Goal: Task Accomplishment & Management: Manage account settings

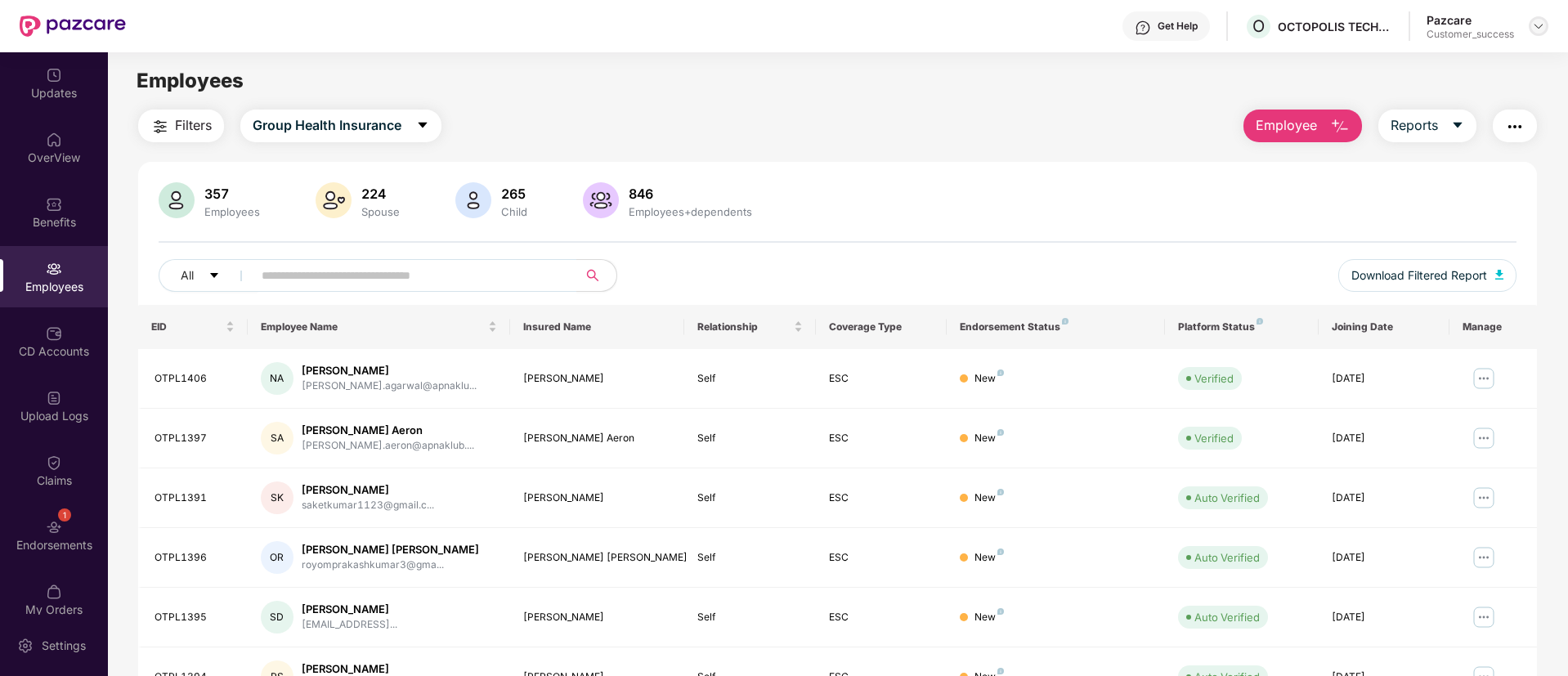
click at [1540, 23] on img at bounding box center [1537, 26] width 13 height 13
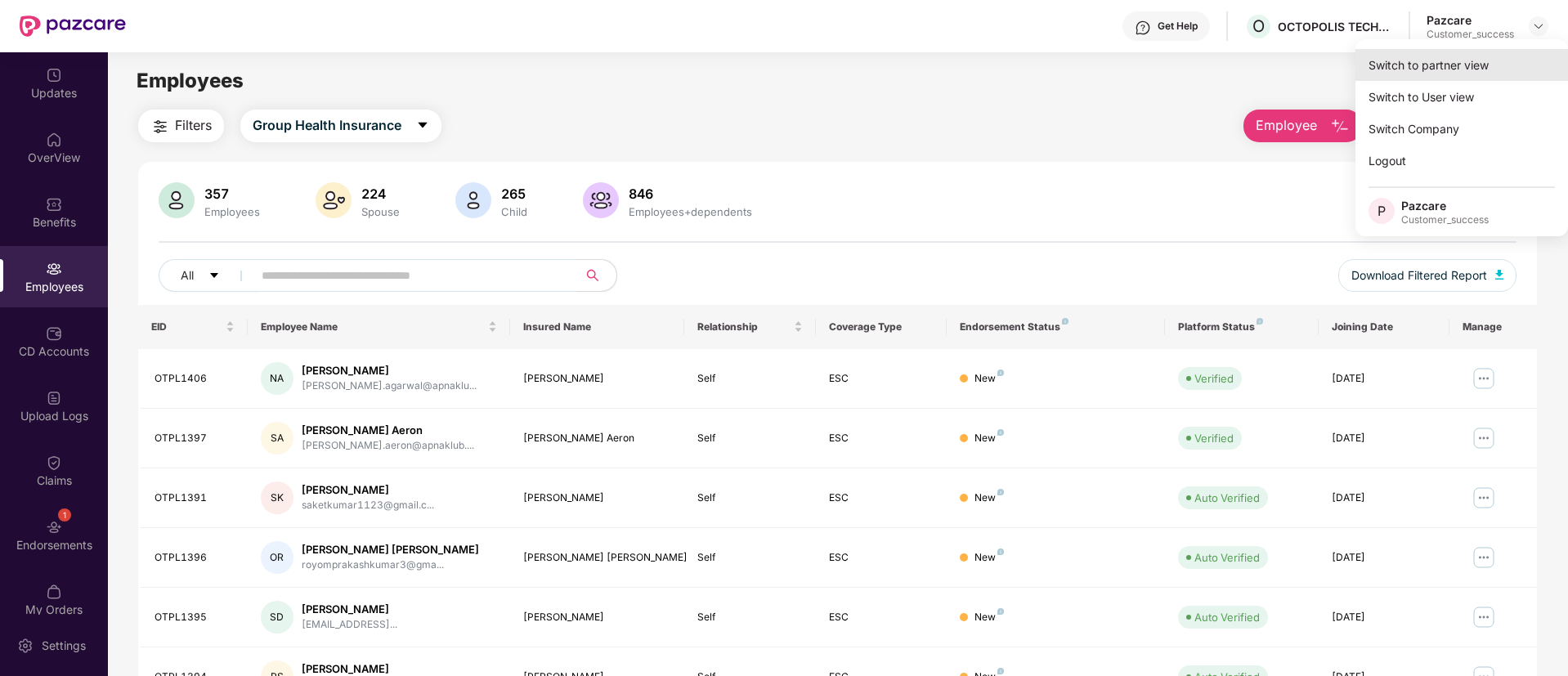
click at [1485, 64] on div "Switch to partner view" at bounding box center [1461, 65] width 213 height 32
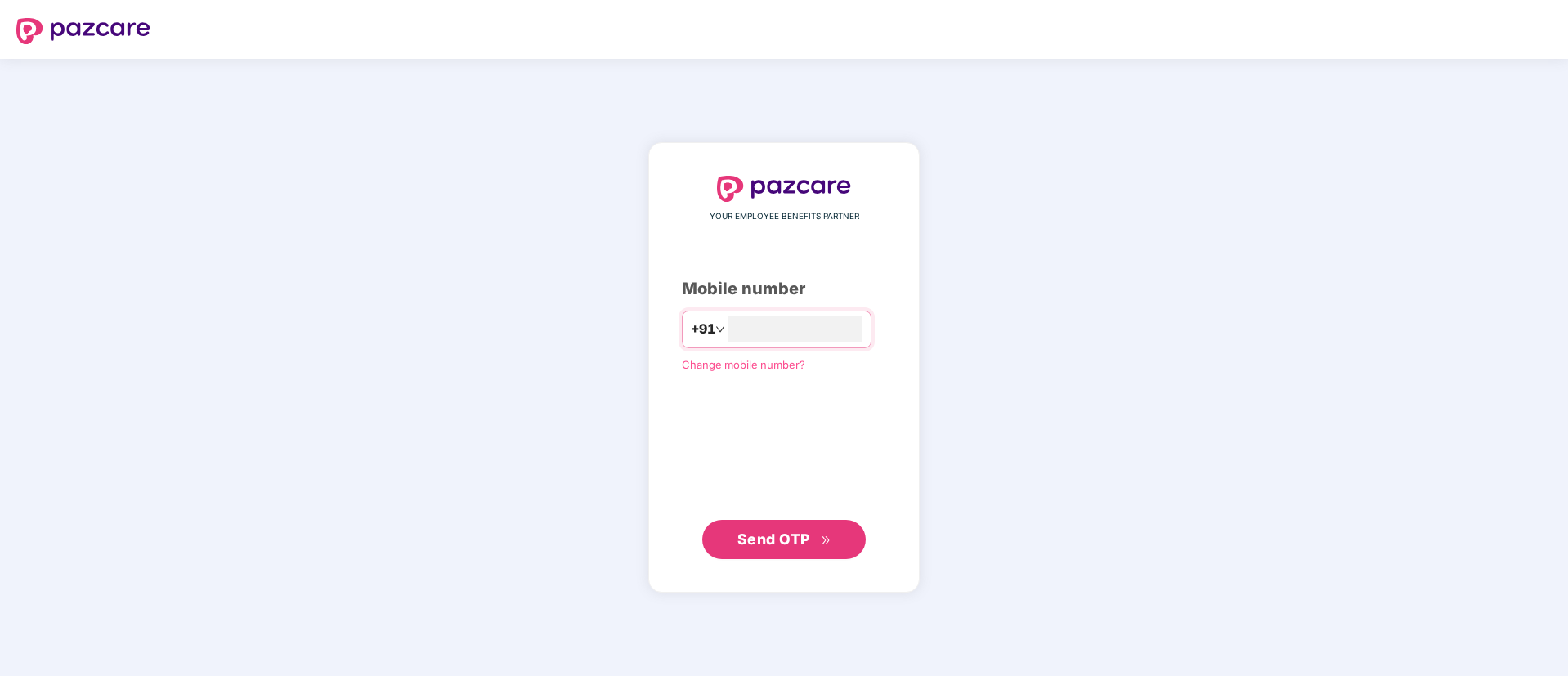
type input "**********"
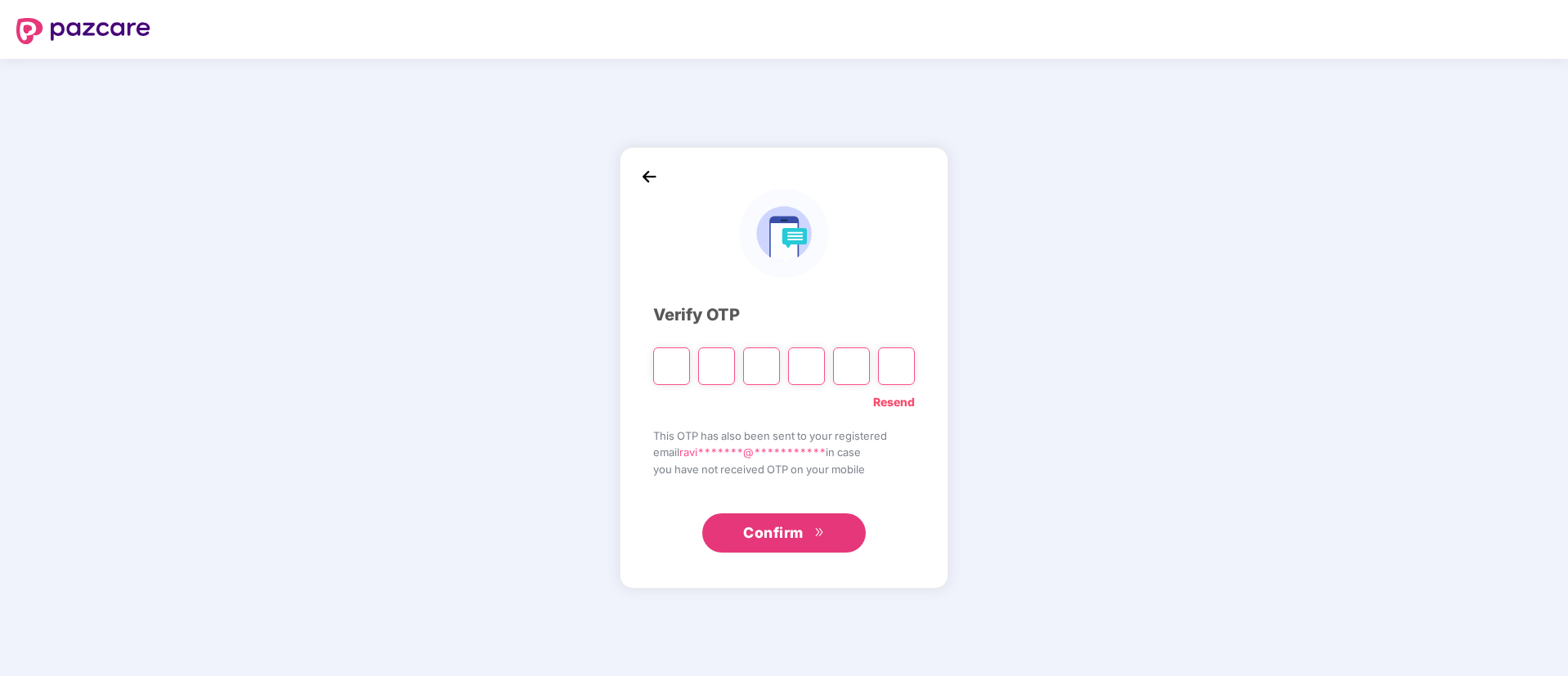
paste input "*"
type input "*"
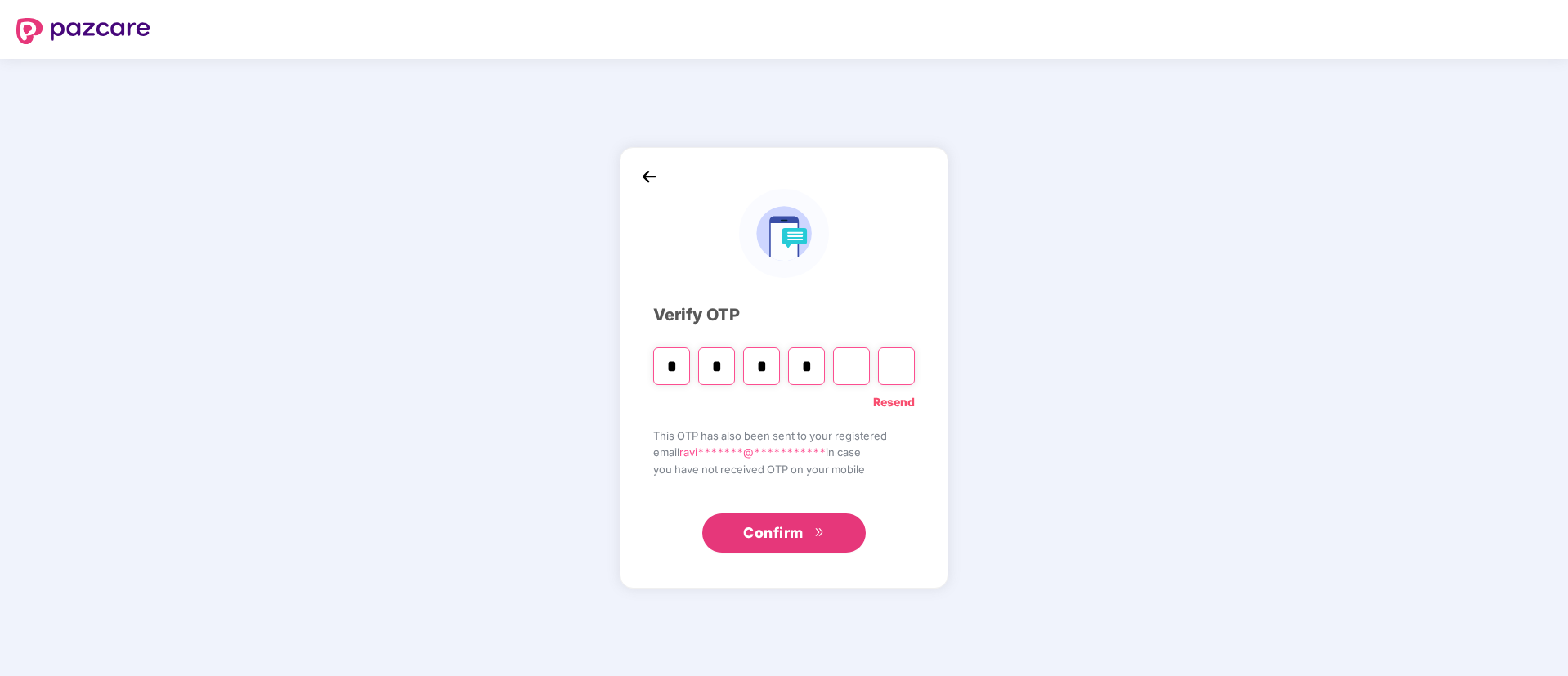
type input "*"
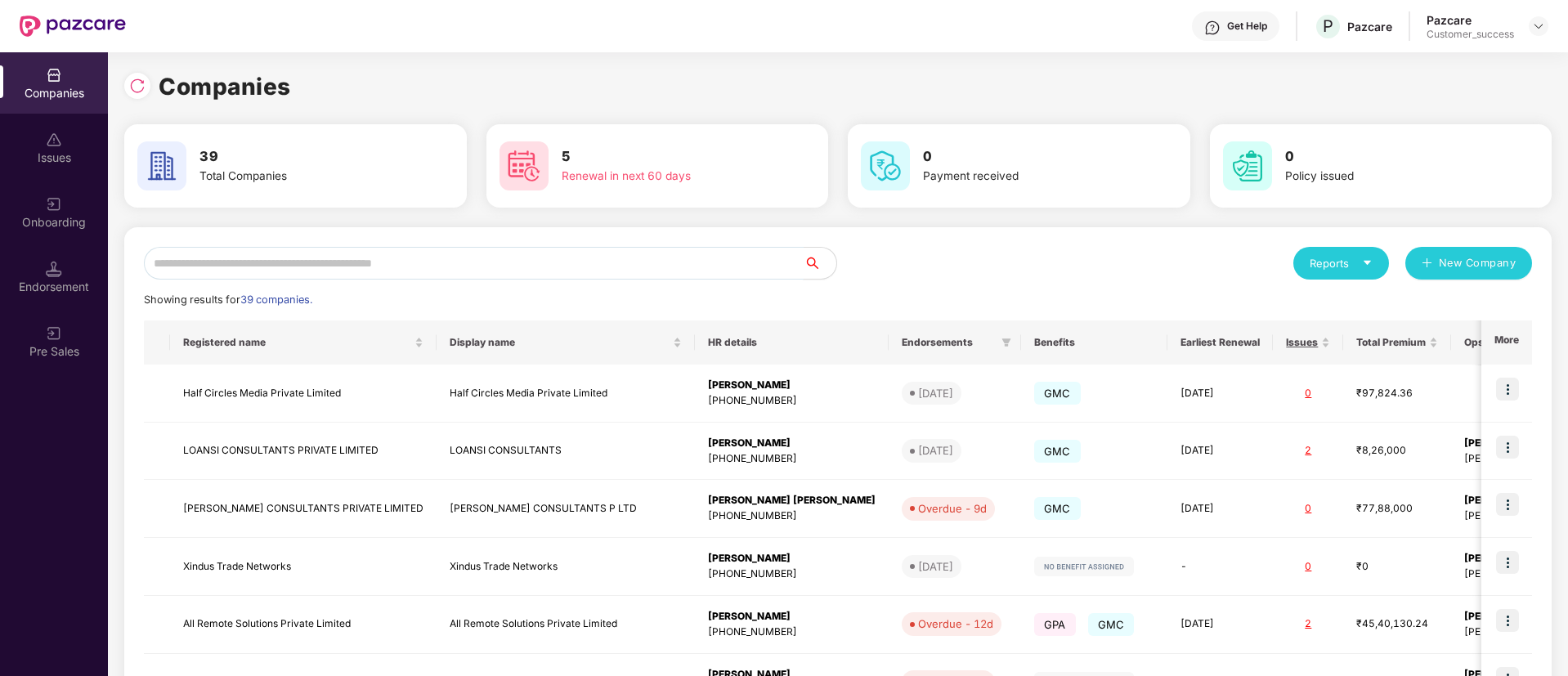
click at [474, 273] on input "text" at bounding box center [473, 263] width 660 height 33
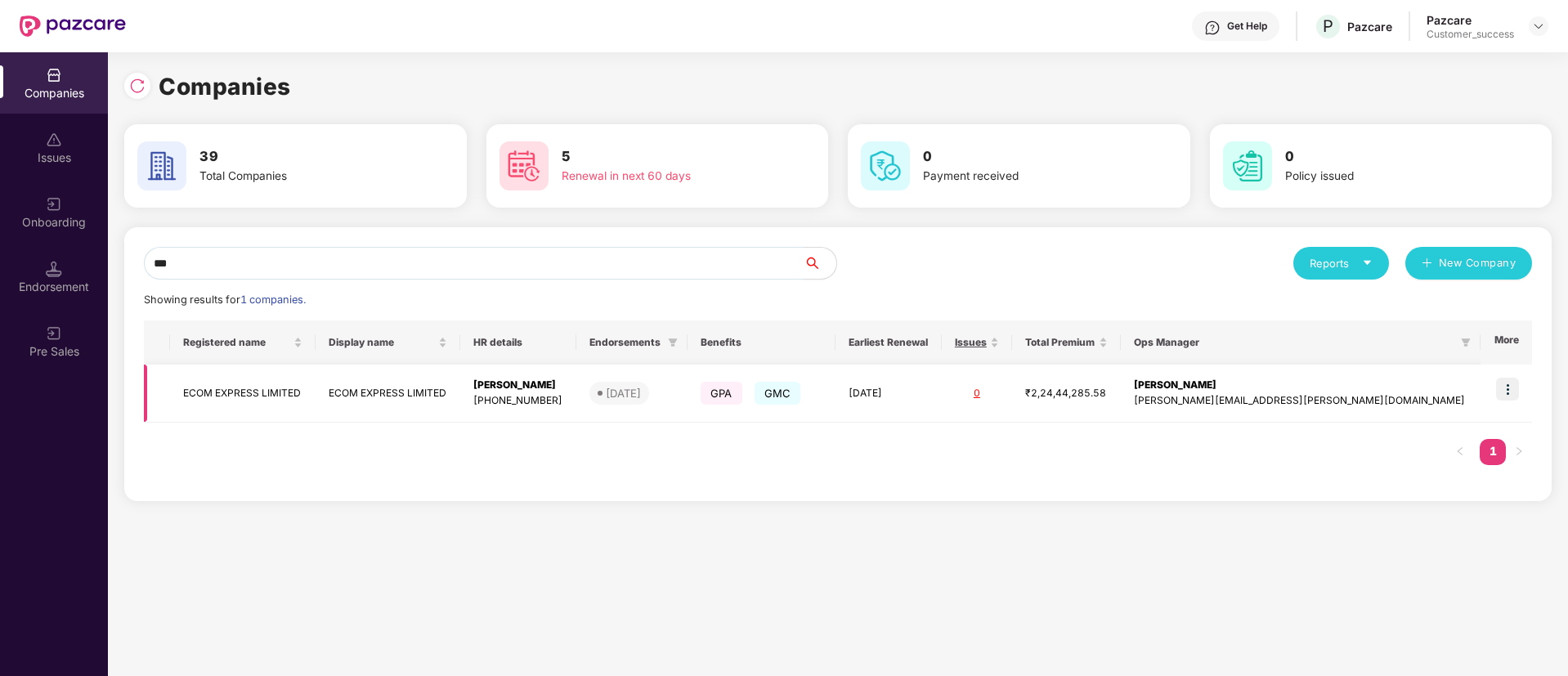
type input "***"
click at [1516, 388] on img at bounding box center [1507, 389] width 23 height 23
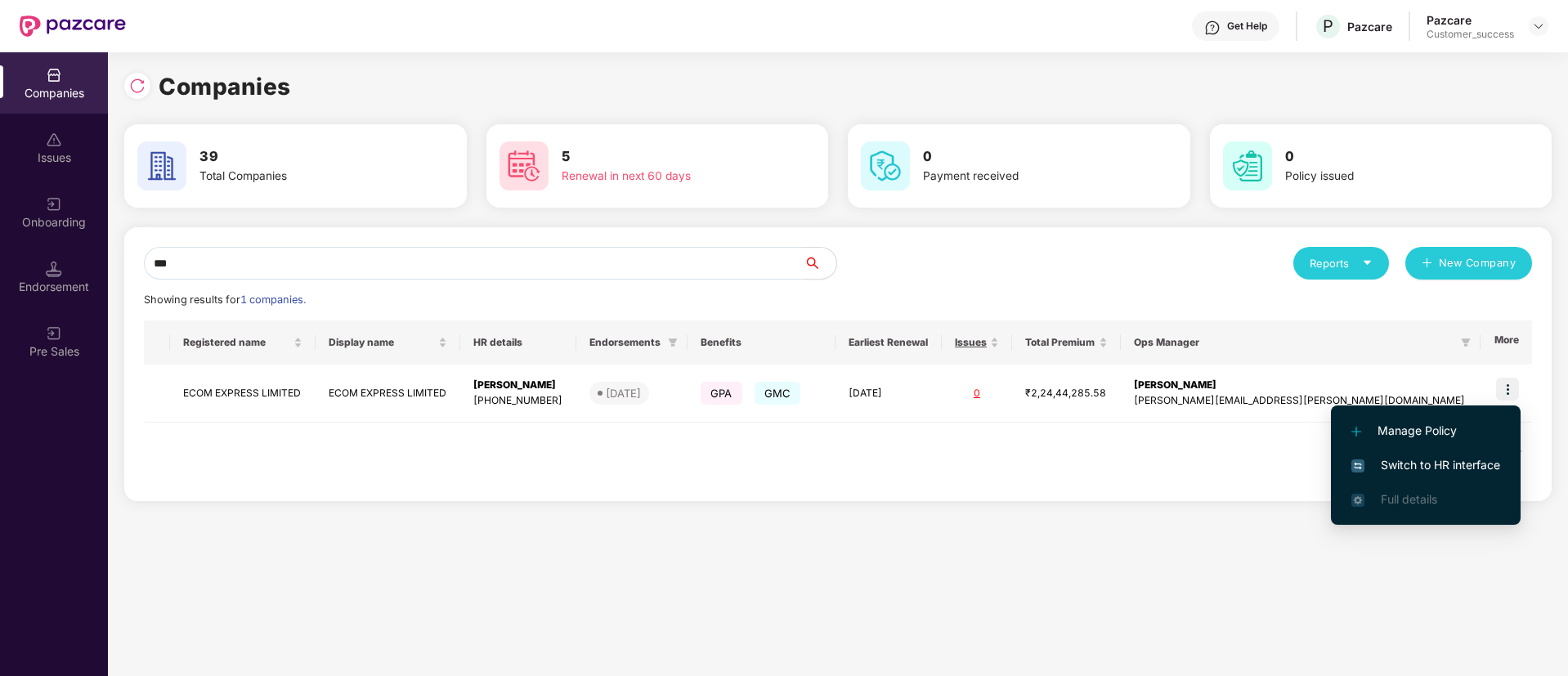
click at [1411, 473] on span "Switch to HR interface" at bounding box center [1425, 465] width 149 height 18
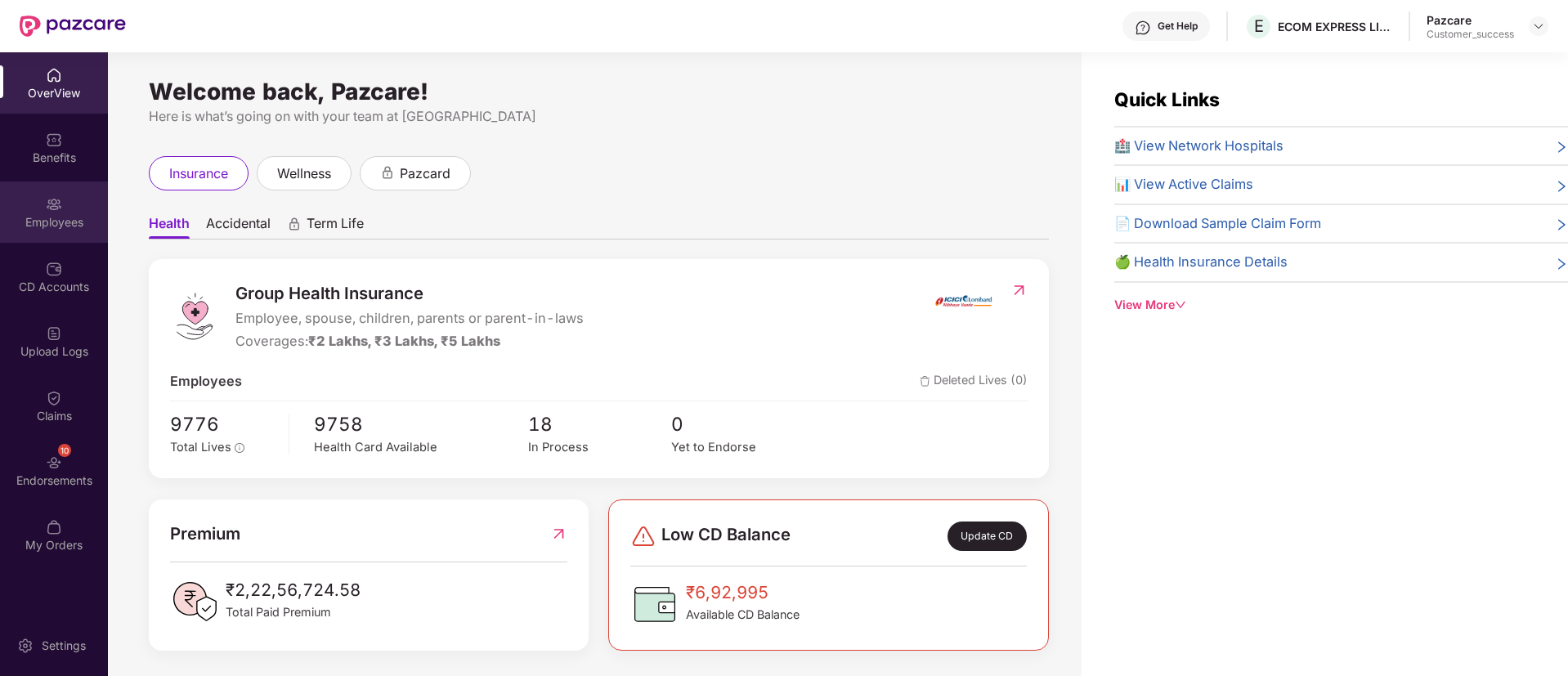
click at [73, 208] on div "Employees" at bounding box center [53, 212] width 108 height 61
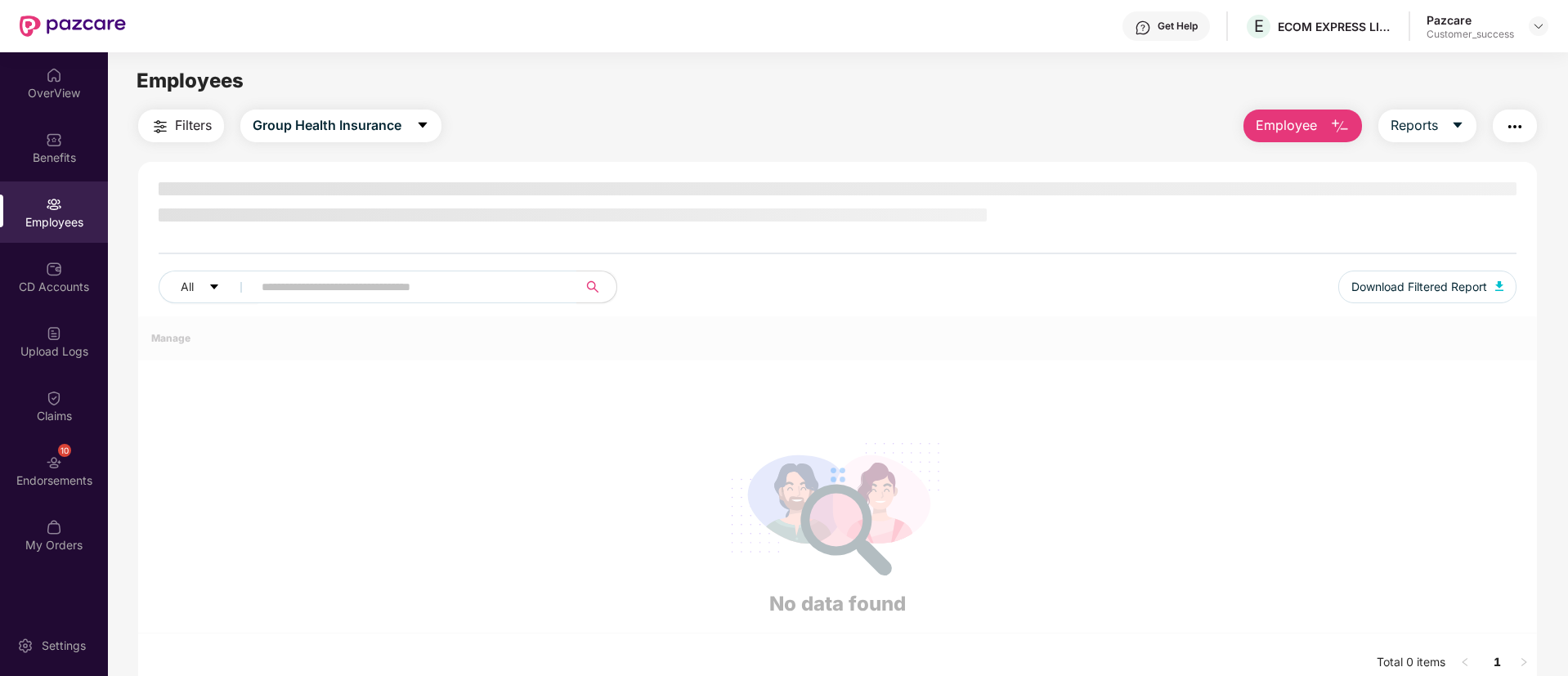
click at [73, 208] on div "Employees" at bounding box center [53, 212] width 108 height 61
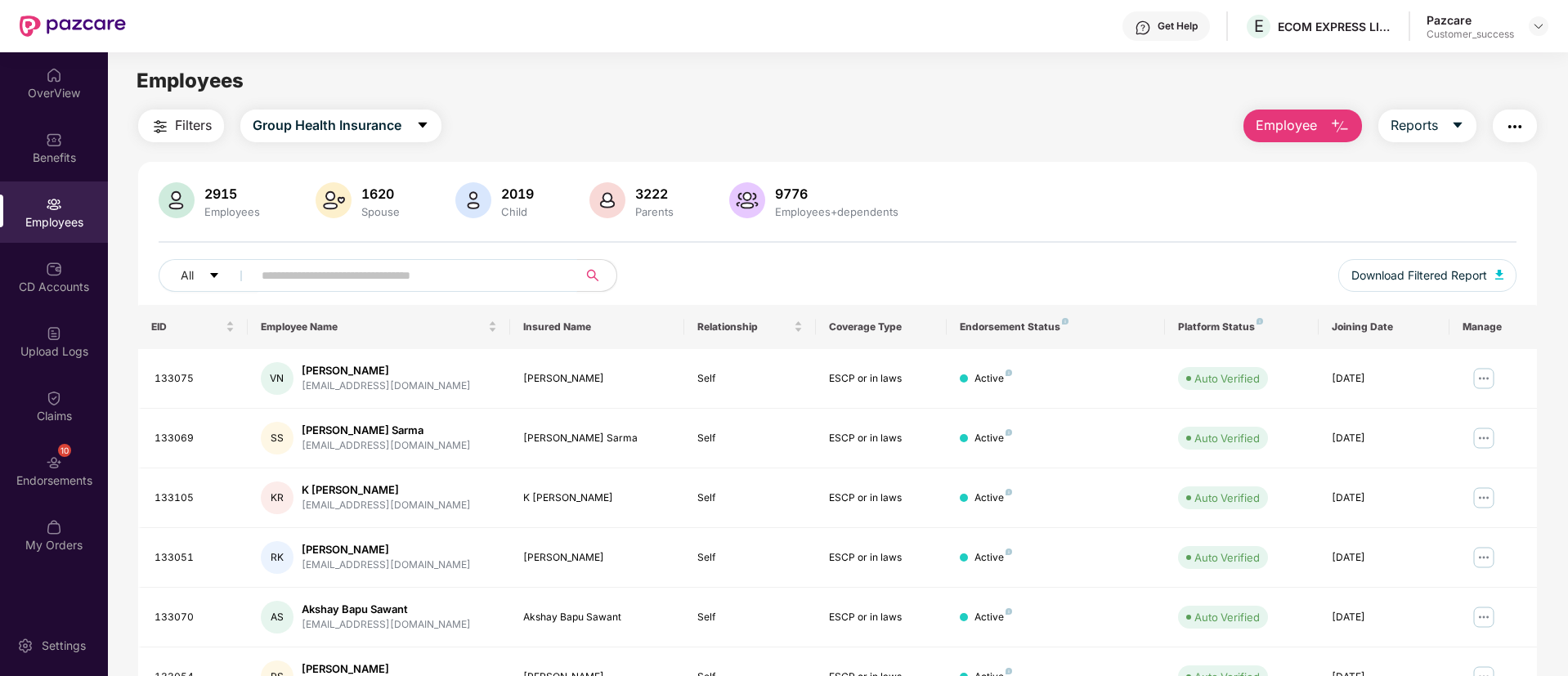
click at [409, 289] on span at bounding box center [409, 276] width 335 height 33
paste input "*****"
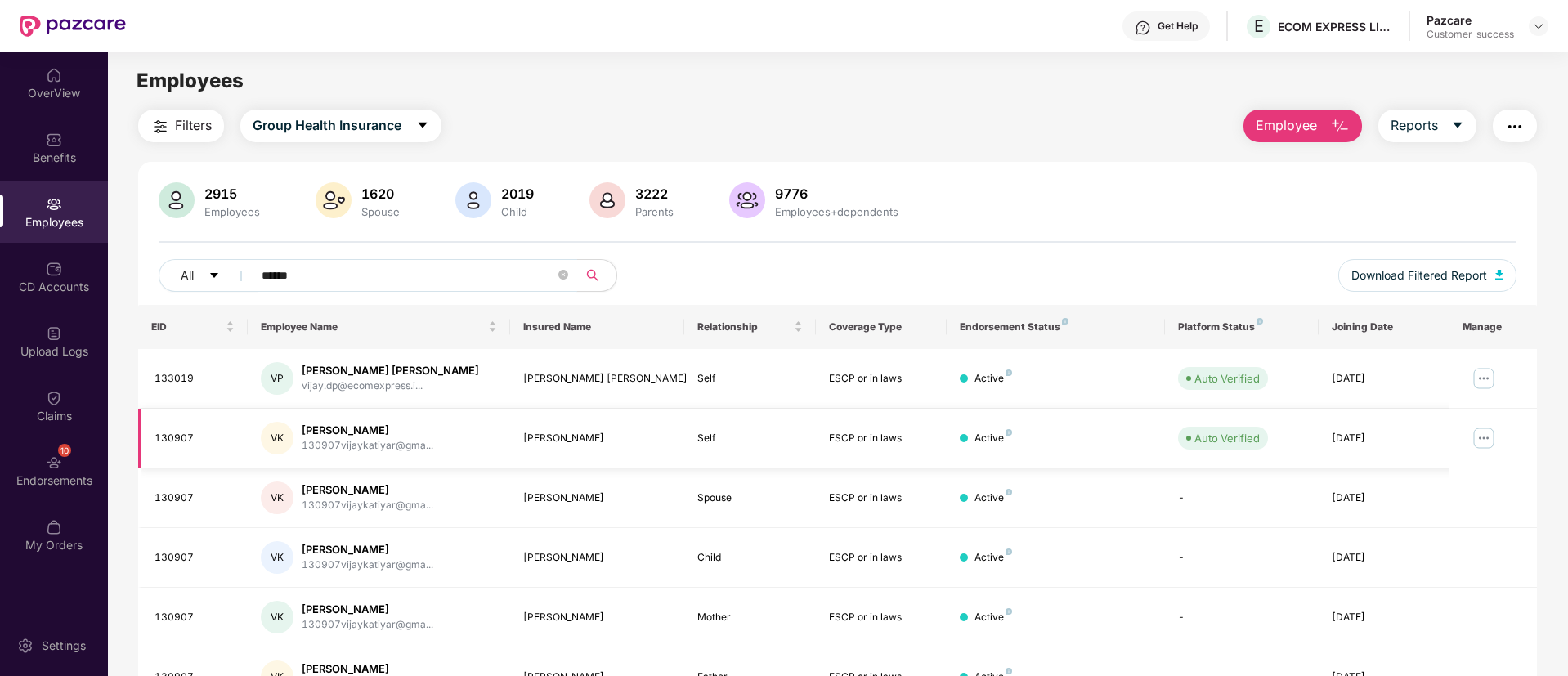
type input "*****"
click at [35, 356] on div "Upload Logs" at bounding box center [53, 352] width 108 height 17
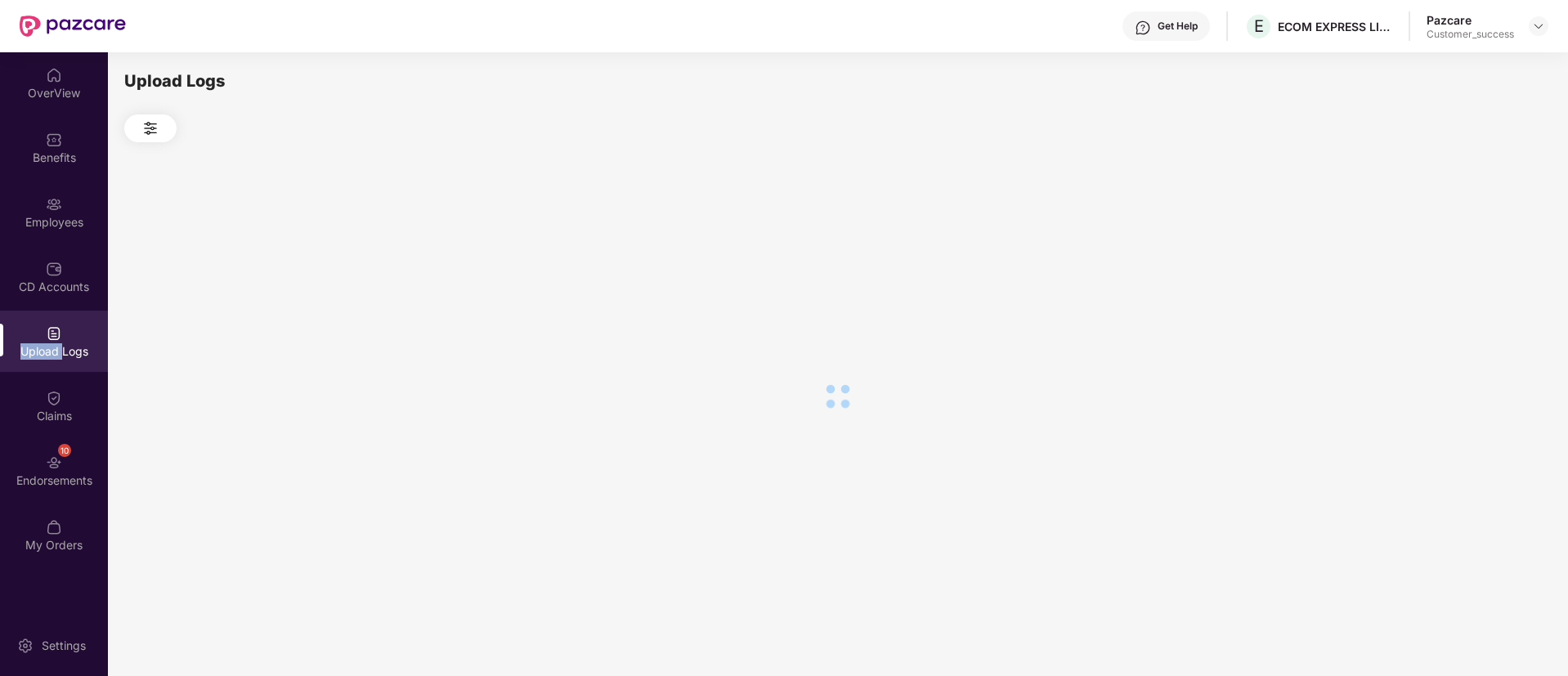
click at [35, 356] on div "Upload Logs" at bounding box center [53, 352] width 108 height 17
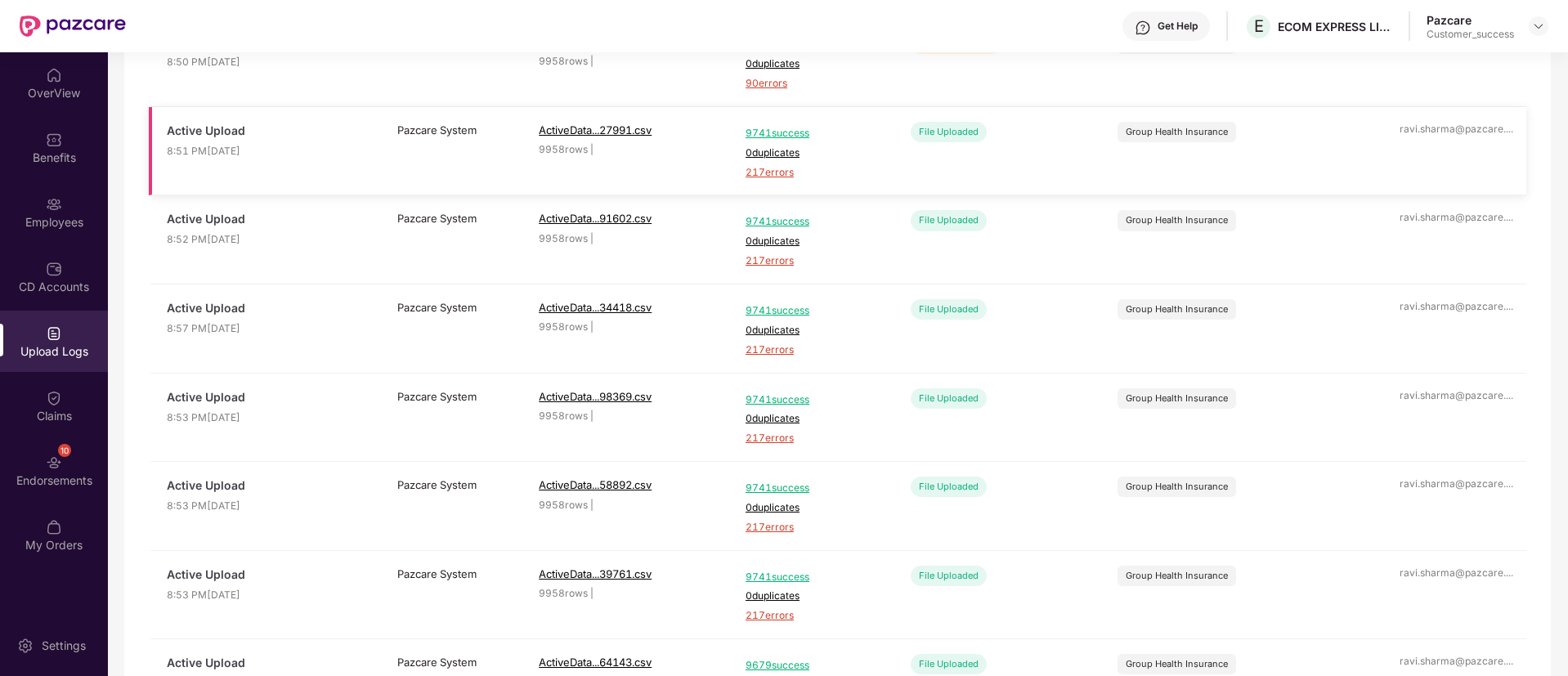
scroll to position [509, 0]
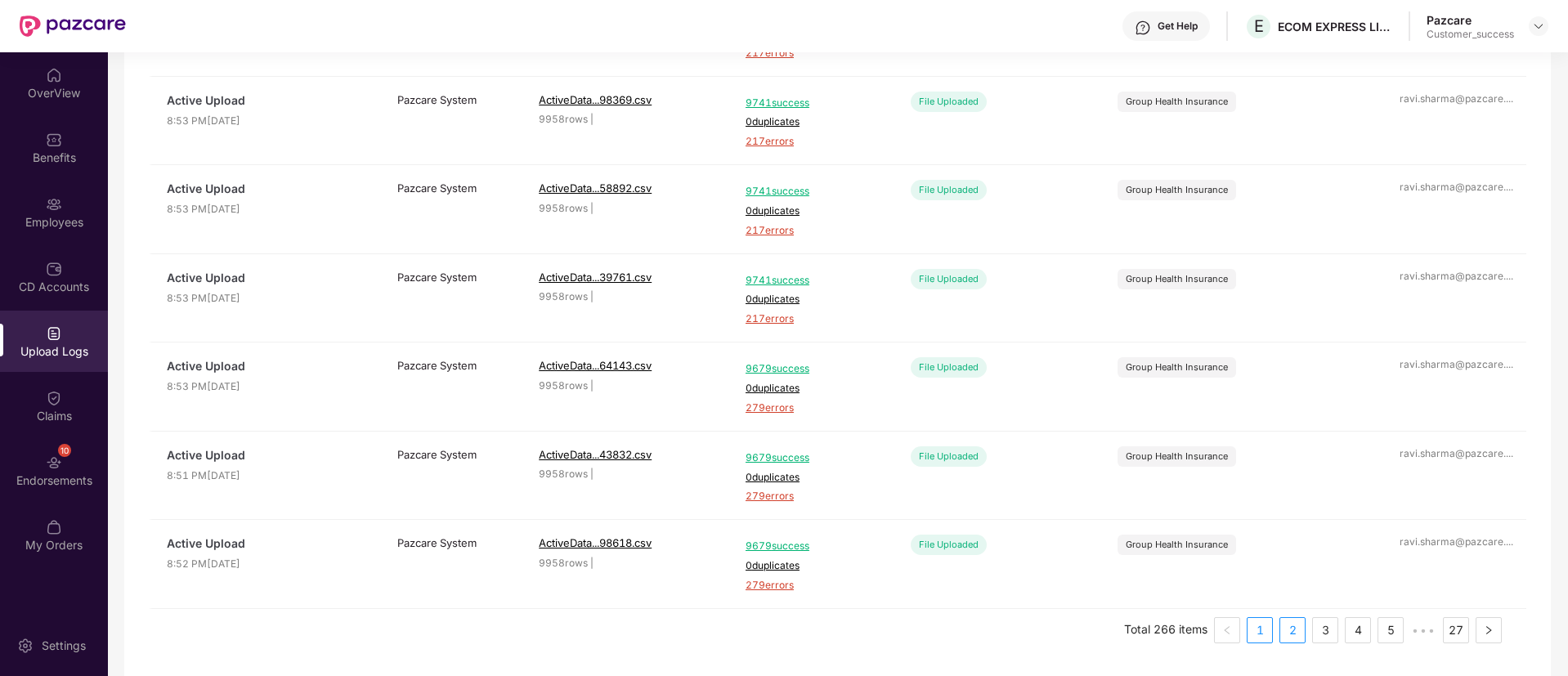
click at [1287, 636] on link "2" at bounding box center [1292, 630] width 25 height 25
click at [783, 546] on span "59 success" at bounding box center [813, 547] width 136 height 16
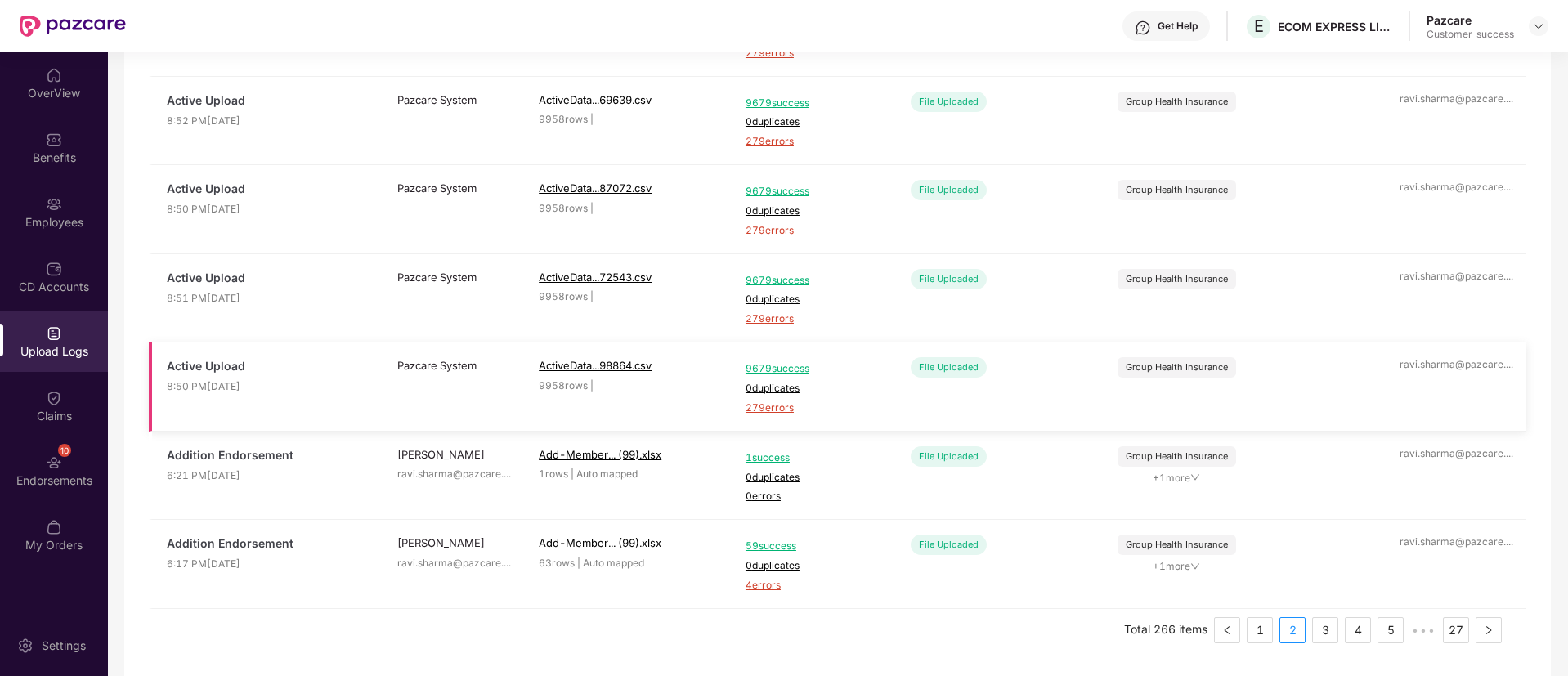
click at [789, 369] on span "9679 success" at bounding box center [813, 370] width 136 height 16
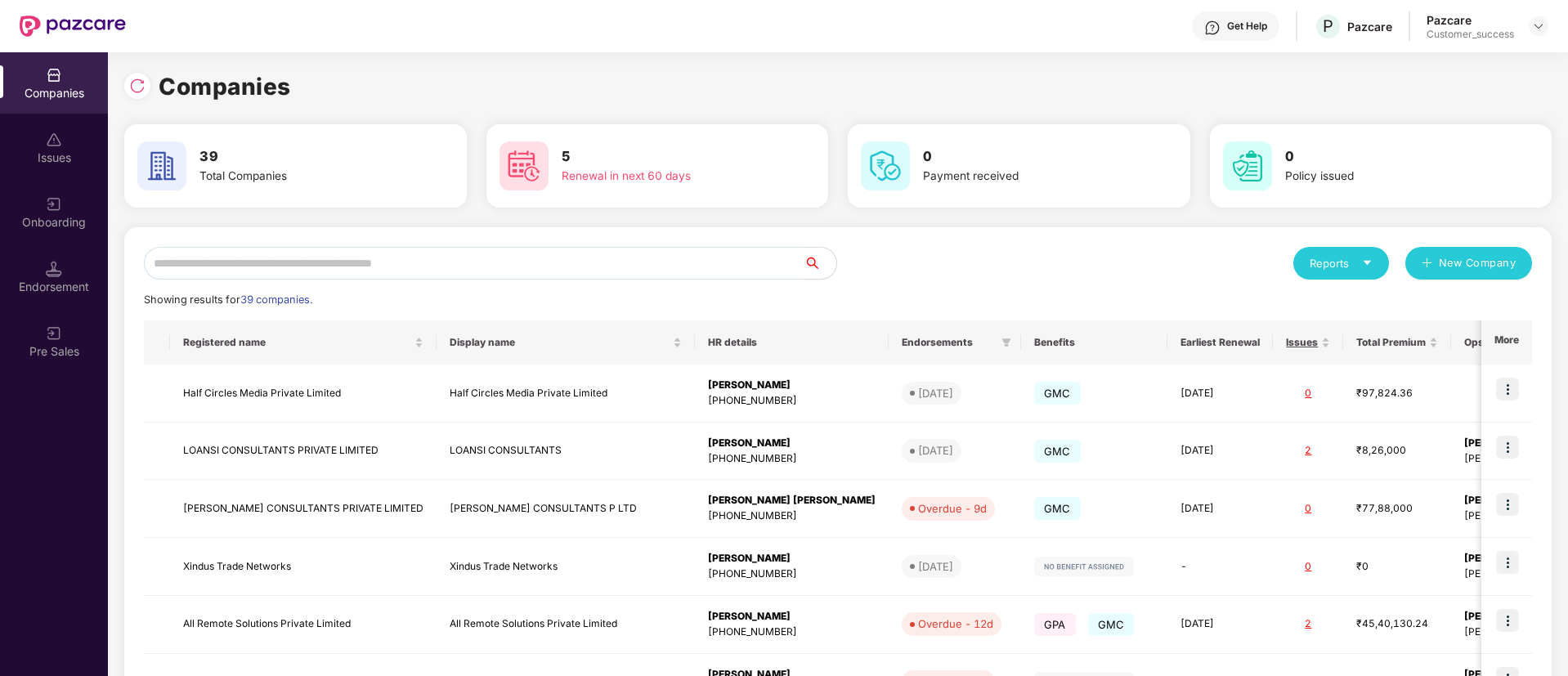
click at [521, 260] on input "text" at bounding box center [473, 263] width 660 height 33
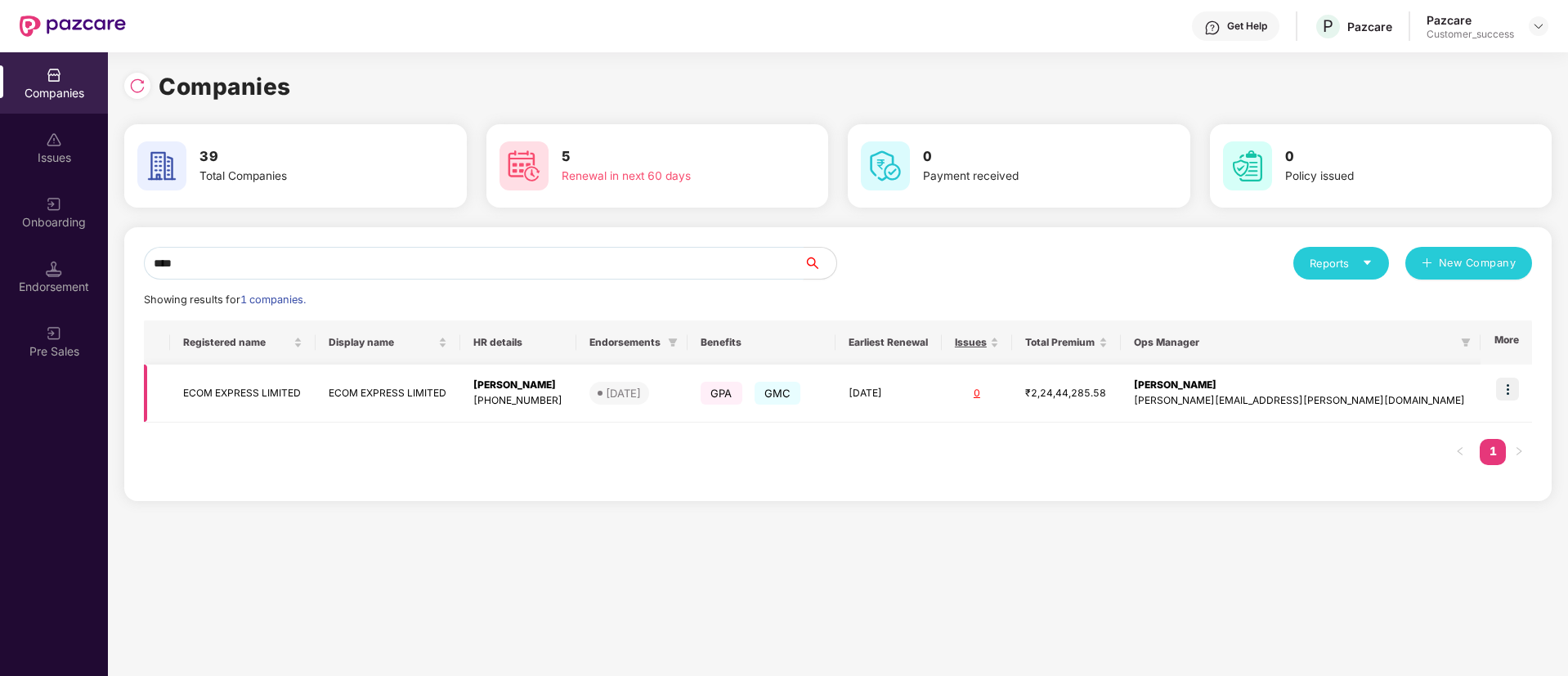
type input "****"
click at [1503, 389] on img at bounding box center [1507, 389] width 23 height 23
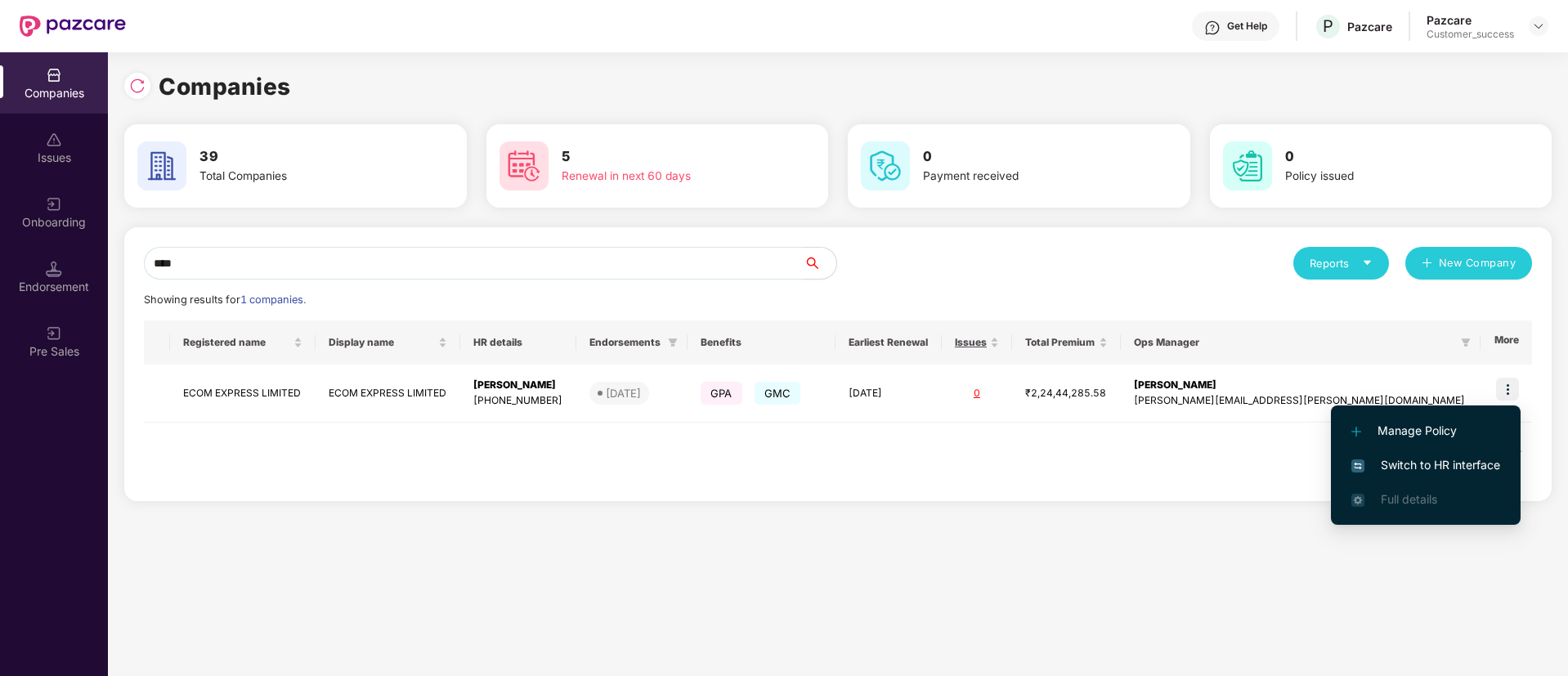
click at [1427, 465] on span "Switch to HR interface" at bounding box center [1425, 465] width 149 height 18
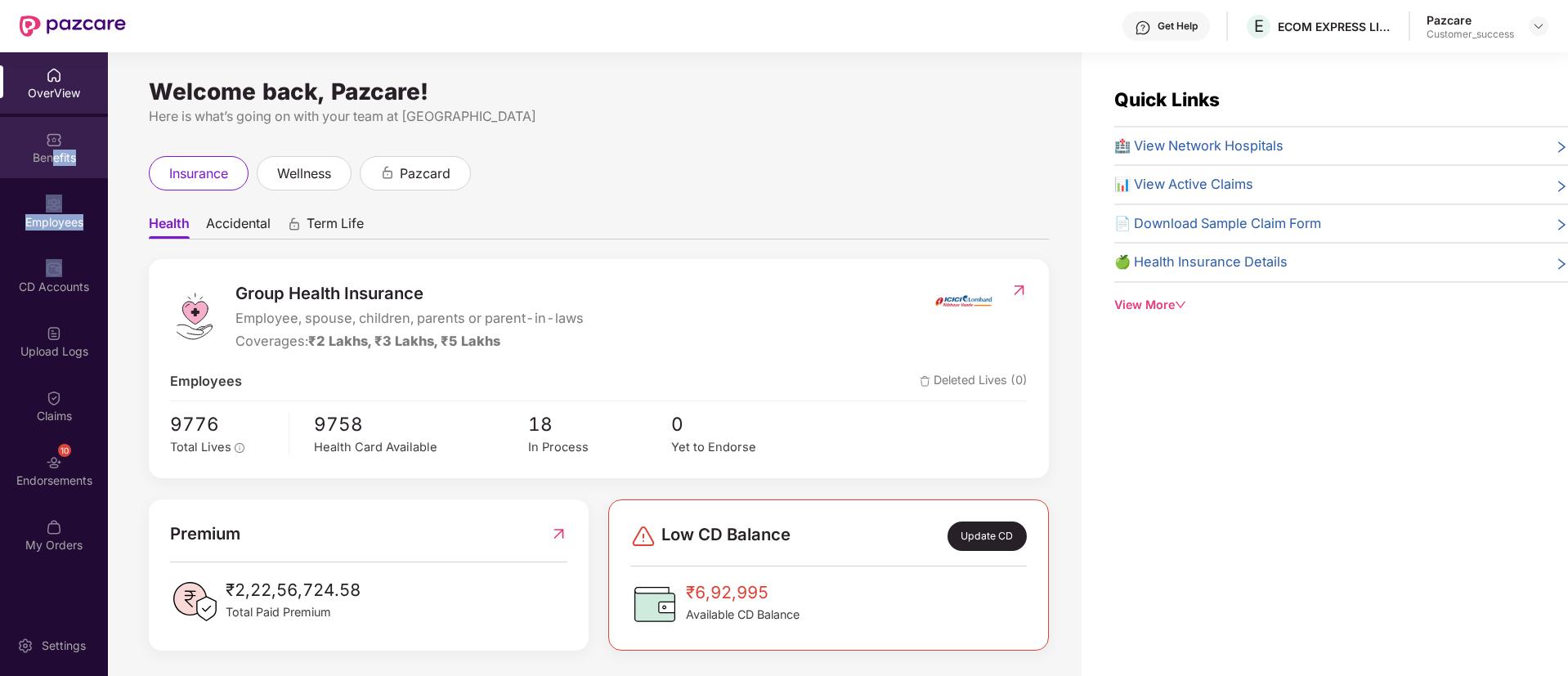
drag, startPoint x: 69, startPoint y: 244, endPoint x: 51, endPoint y: 155, distance: 90.8
click at [51, 155] on div "OverView Benefits Employees CD Accounts Upload Logs Claims 10 Endorsements My O…" at bounding box center [53, 311] width 108 height 517
click at [59, 194] on div at bounding box center [53, 202] width 17 height 17
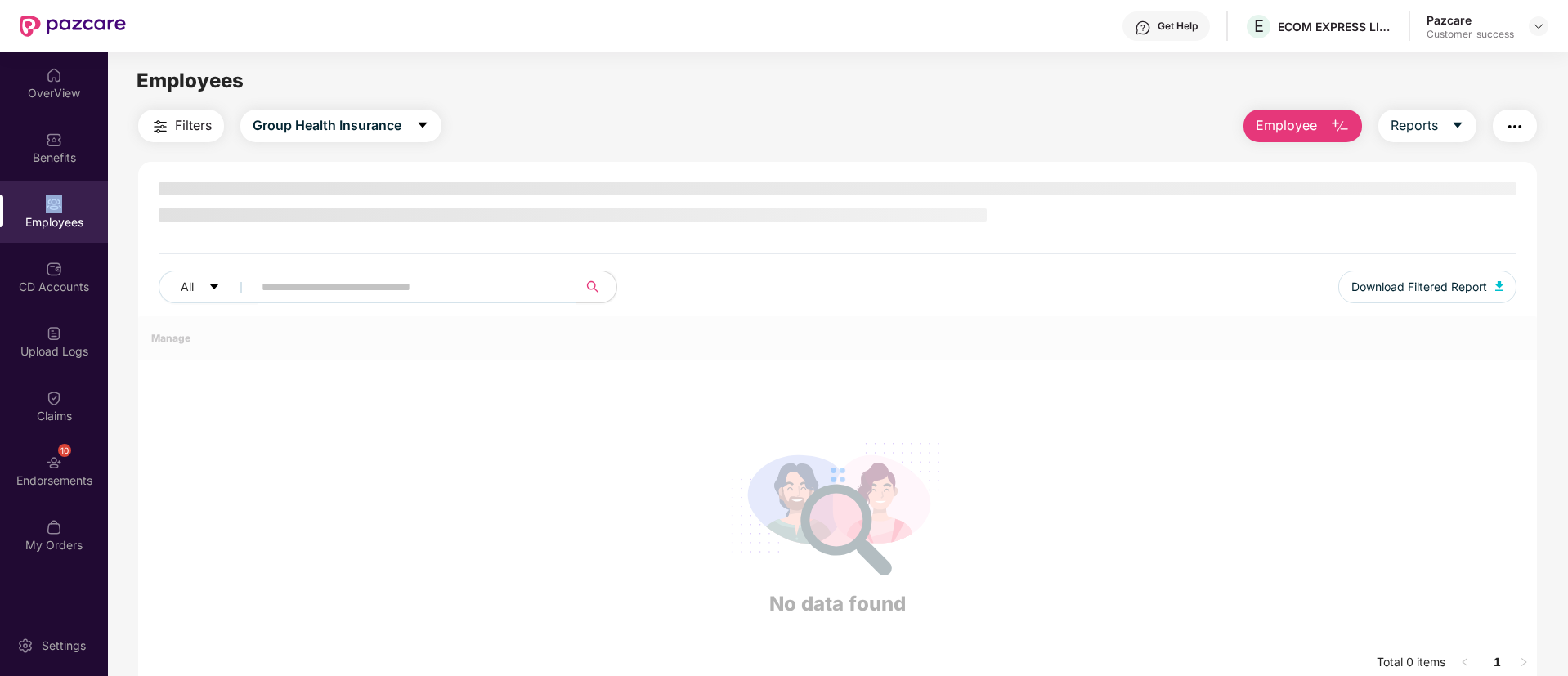
click at [59, 194] on div at bounding box center [53, 202] width 17 height 17
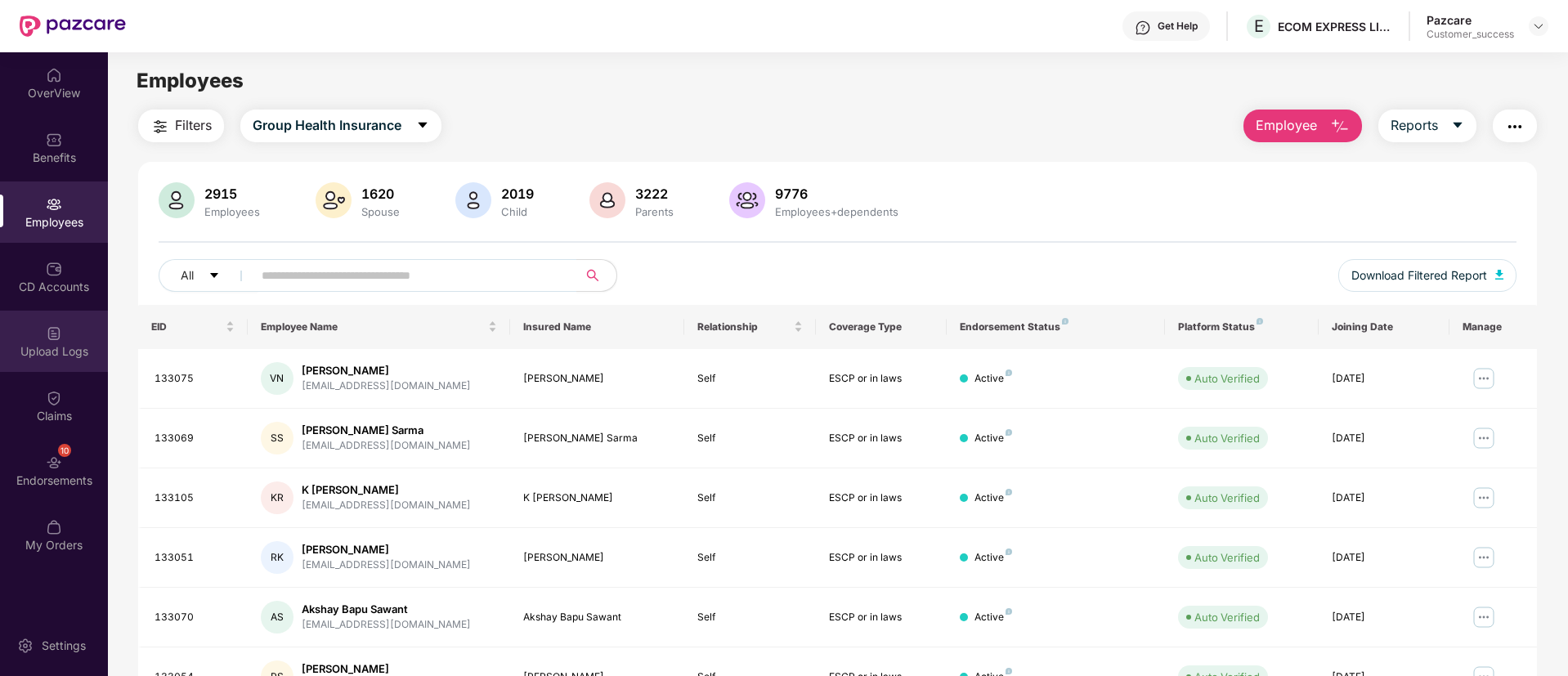
click at [67, 364] on div "Upload Logs" at bounding box center [53, 342] width 108 height 61
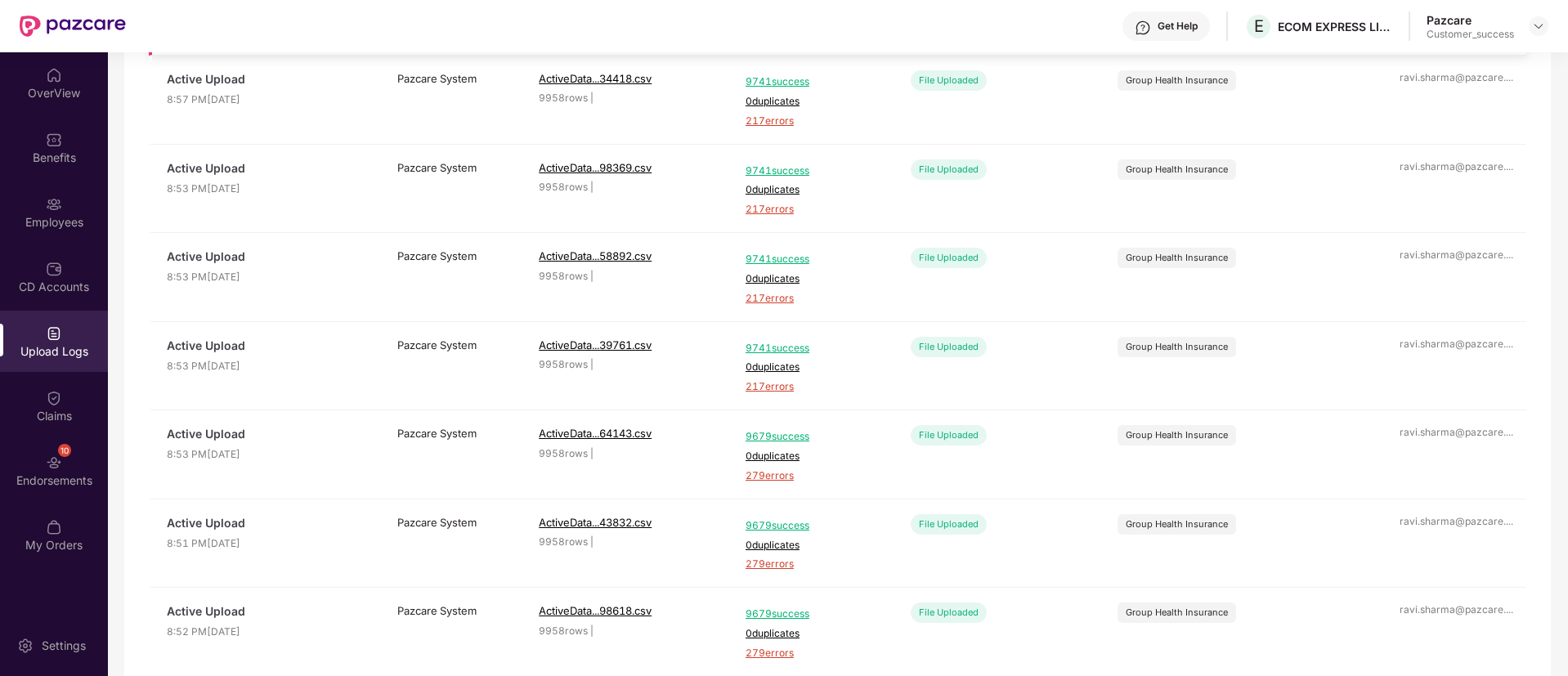
scroll to position [509, 0]
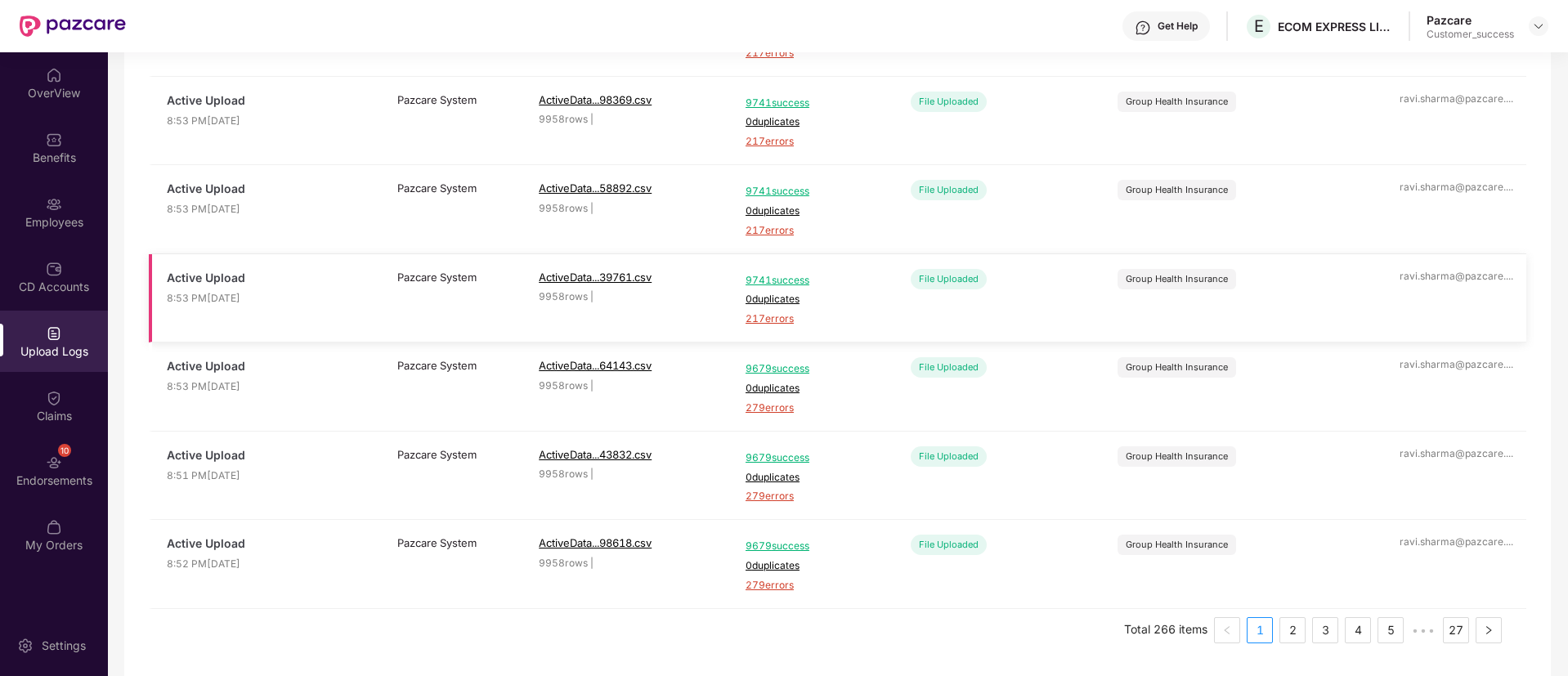
click at [774, 279] on span "9741 success" at bounding box center [813, 282] width 136 height 16
click at [31, 207] on div "Employees" at bounding box center [53, 212] width 108 height 61
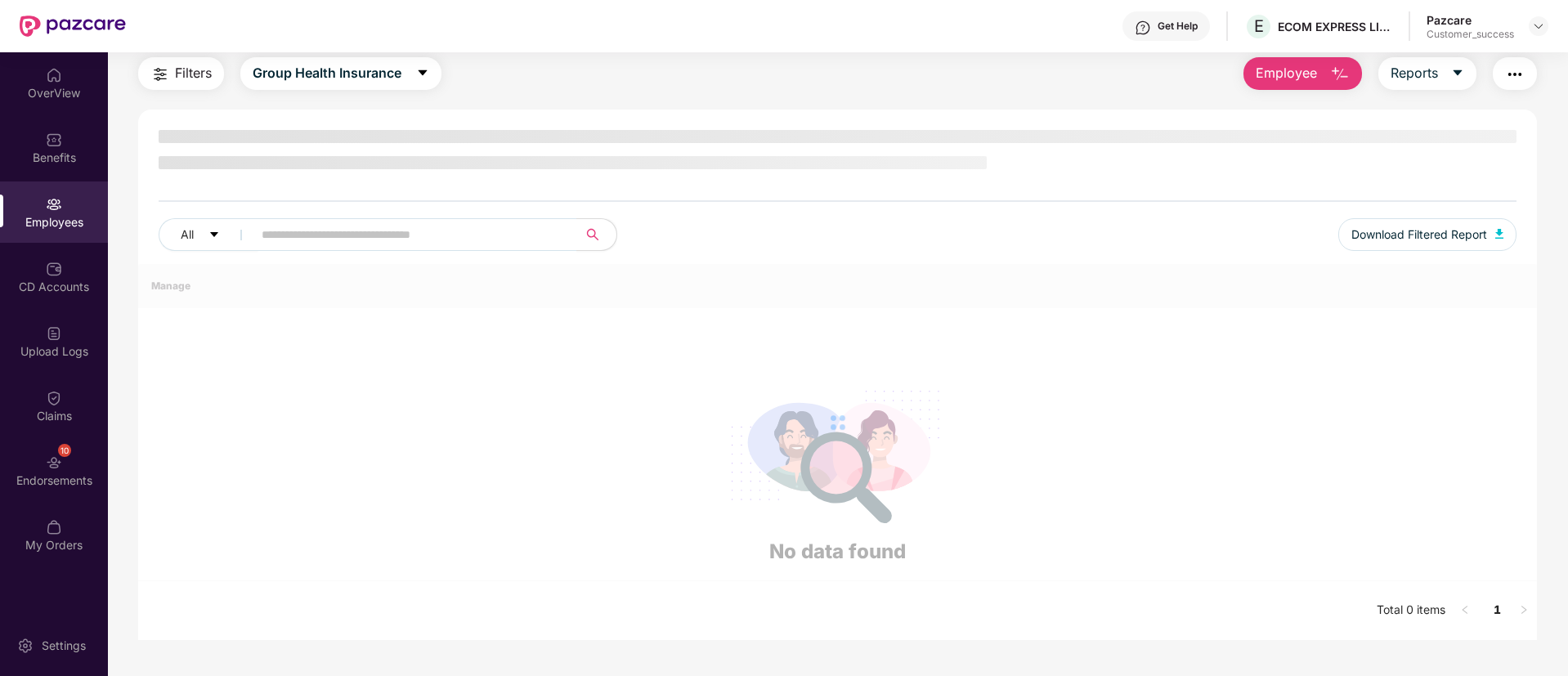
click at [31, 207] on div "Employees" at bounding box center [53, 212] width 108 height 61
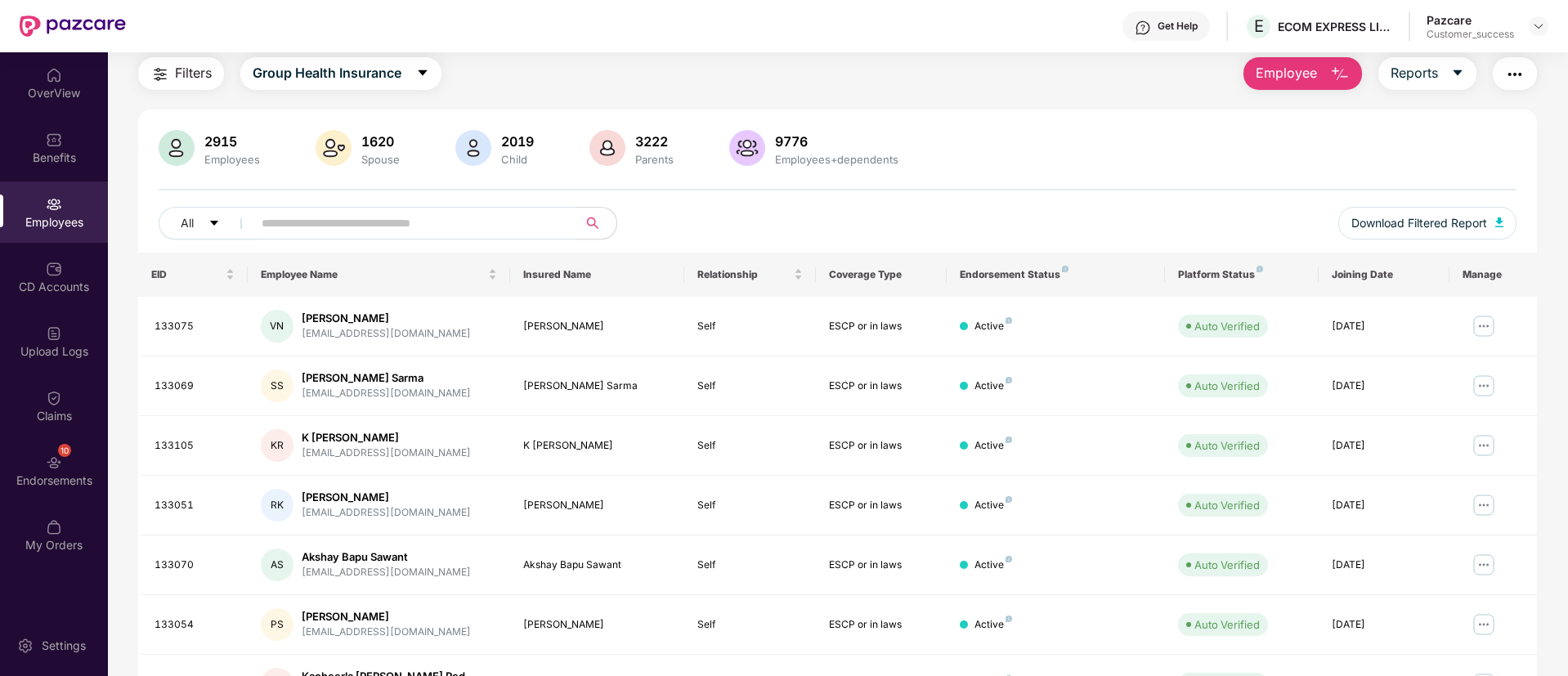
scroll to position [329, 0]
